Goal: Navigation & Orientation: Find specific page/section

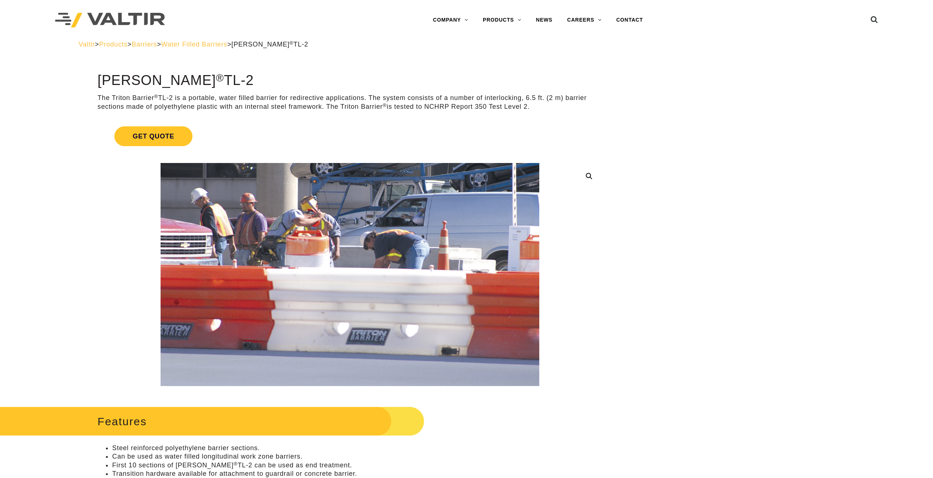
click at [157, 45] on span "Barriers" at bounding box center [144, 44] width 25 height 7
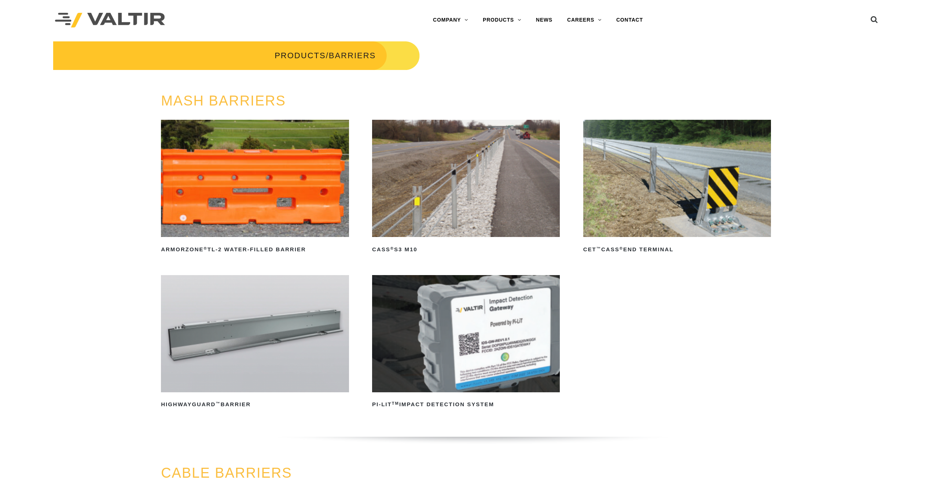
click at [262, 170] on img at bounding box center [255, 178] width 188 height 117
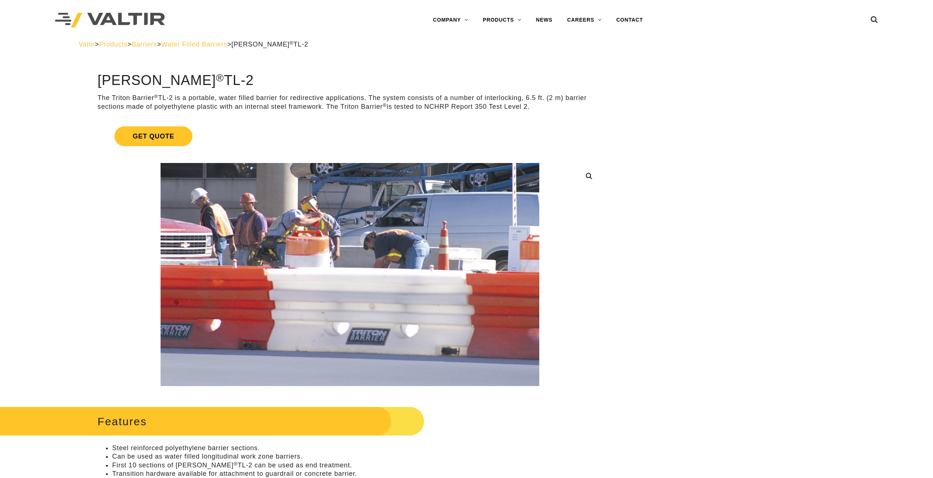
click at [140, 19] on img at bounding box center [110, 20] width 110 height 15
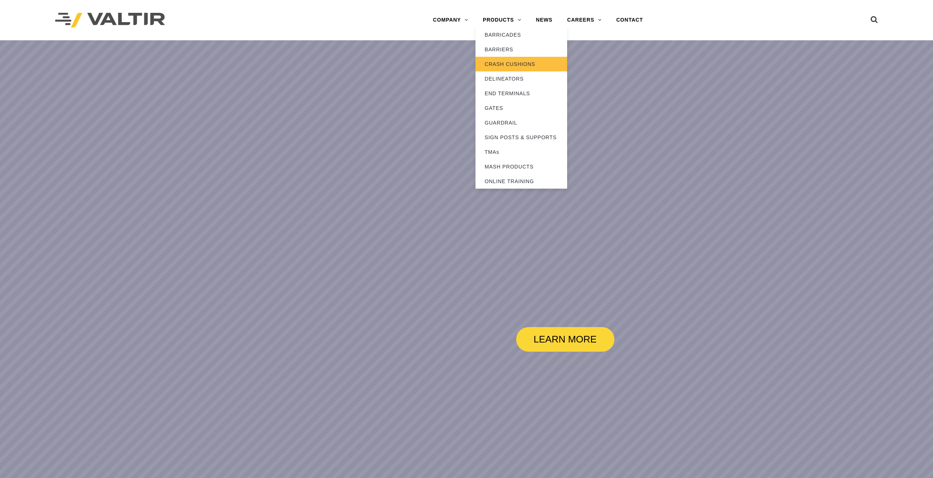
click at [501, 64] on link "CRASH CUSHIONS" at bounding box center [521, 64] width 92 height 15
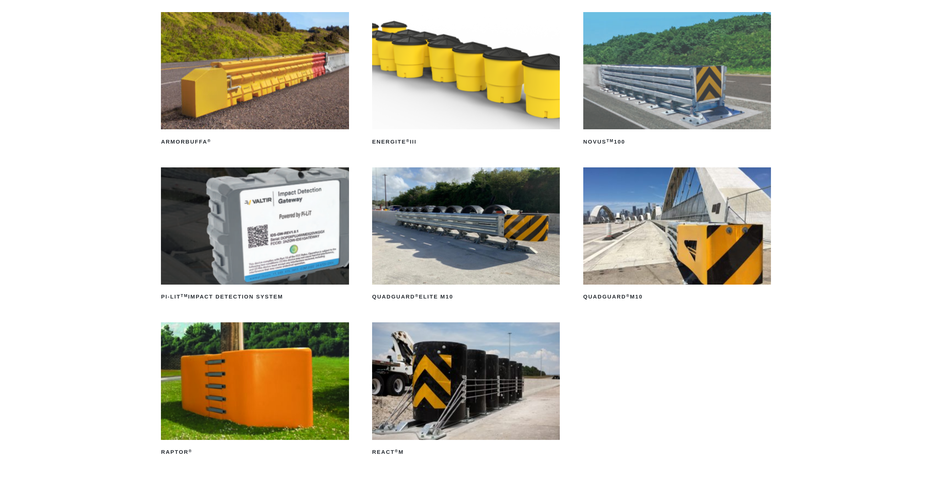
scroll to position [147, 0]
